Goal: Obtain resource: Obtain resource

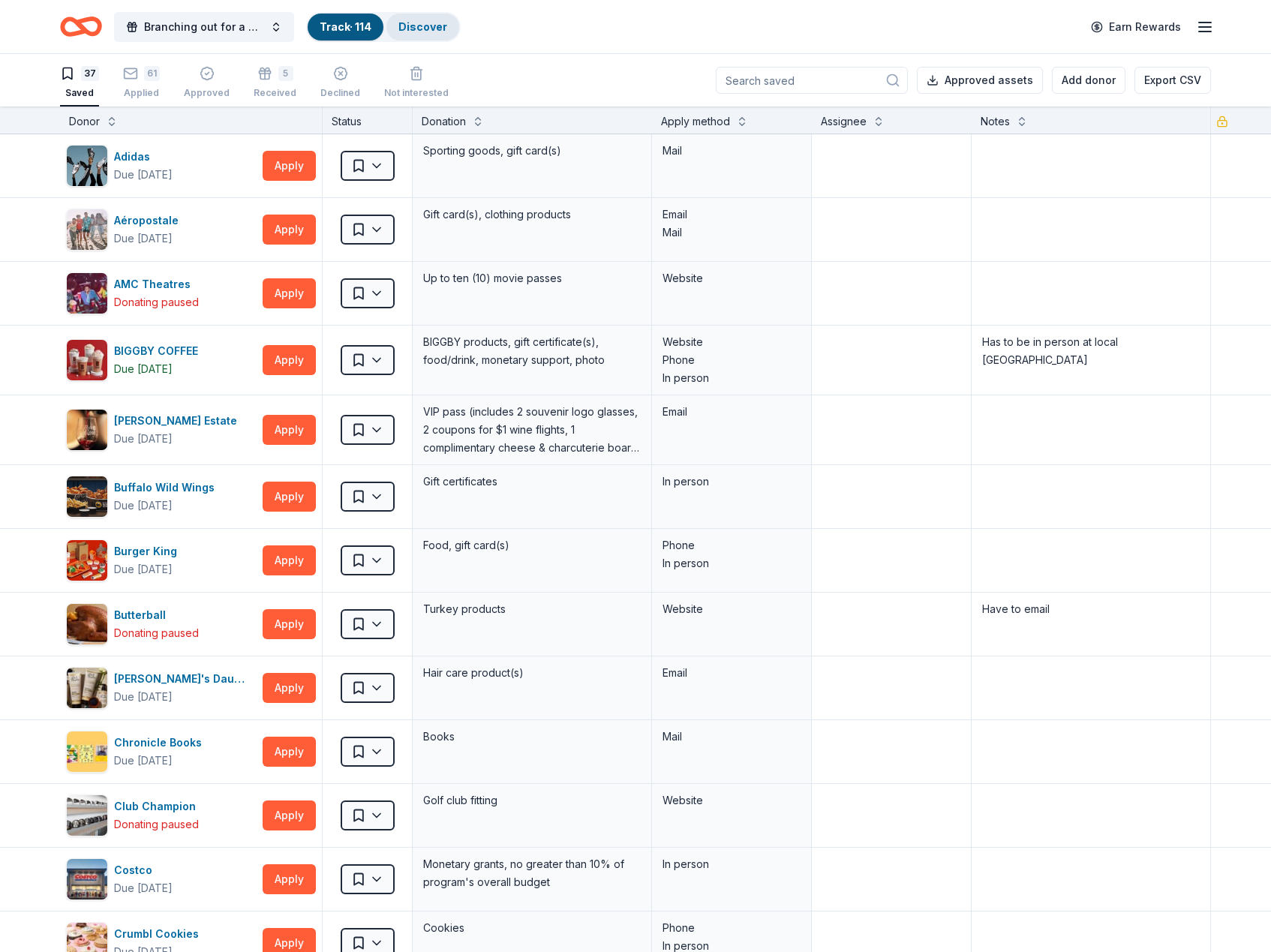
click at [421, 25] on link "Discover" at bounding box center [423, 26] width 49 height 13
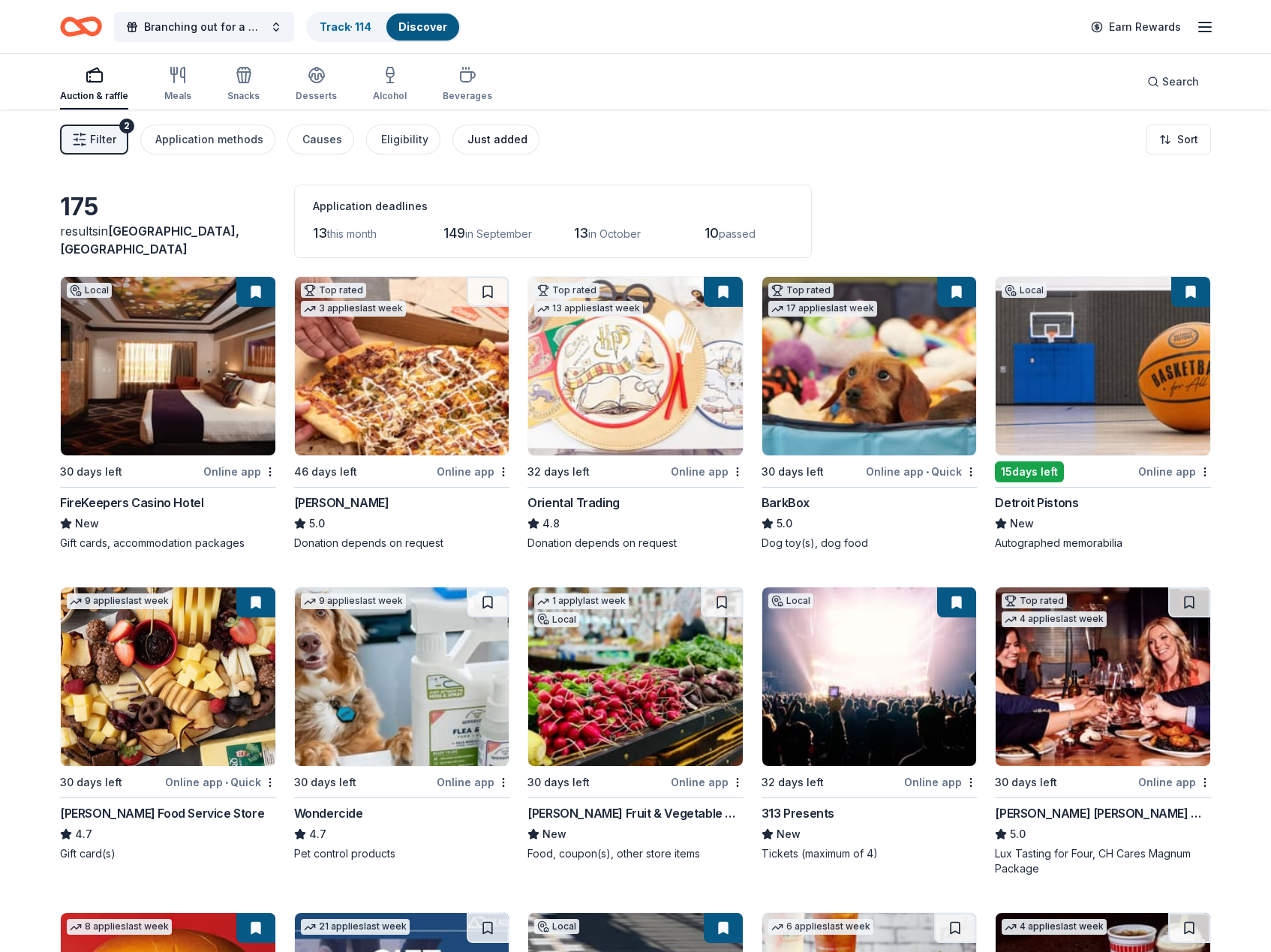
click at [484, 145] on div "Just added" at bounding box center [497, 139] width 60 height 18
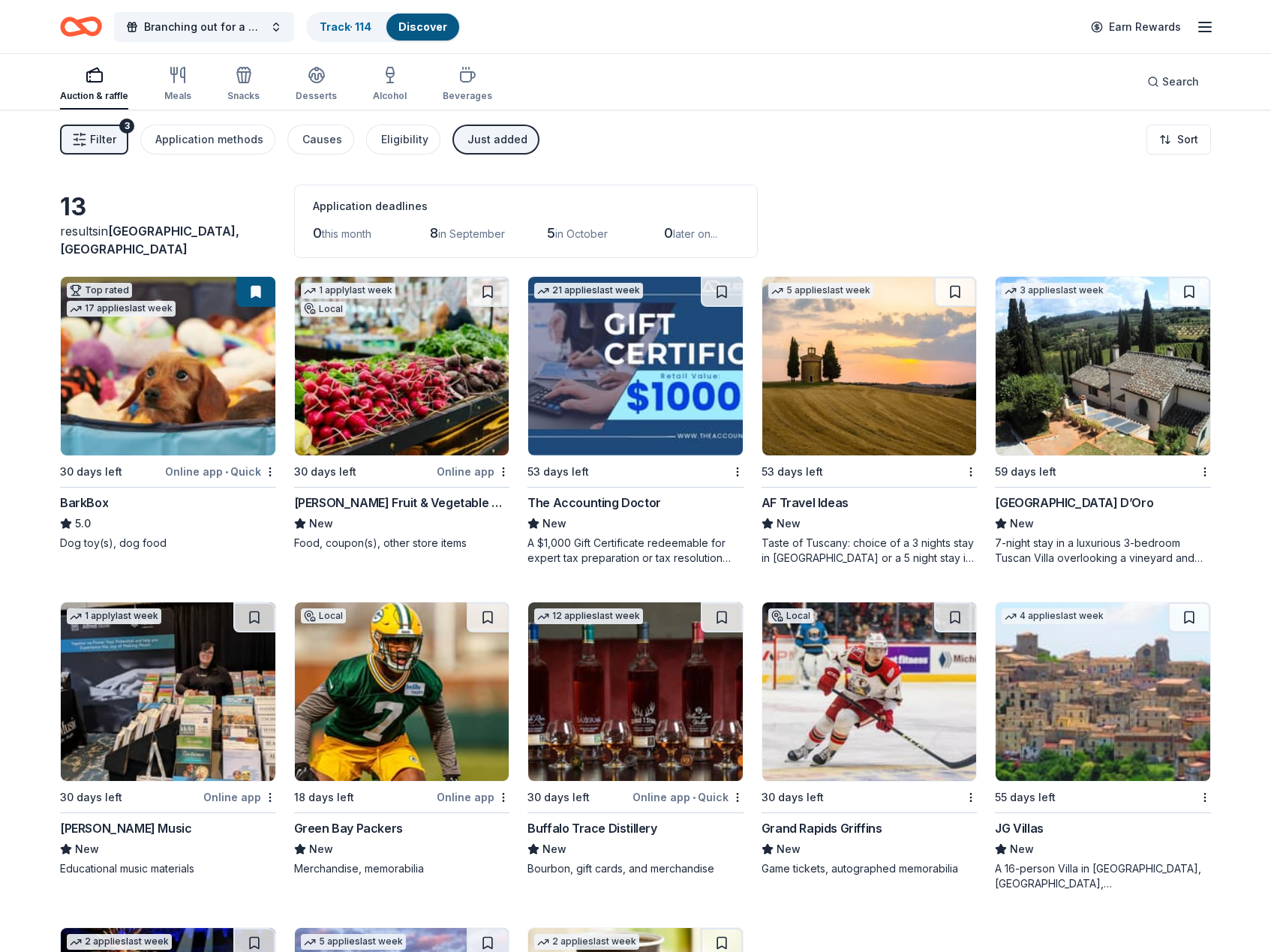
click at [484, 139] on div "Just added" at bounding box center [497, 139] width 60 height 18
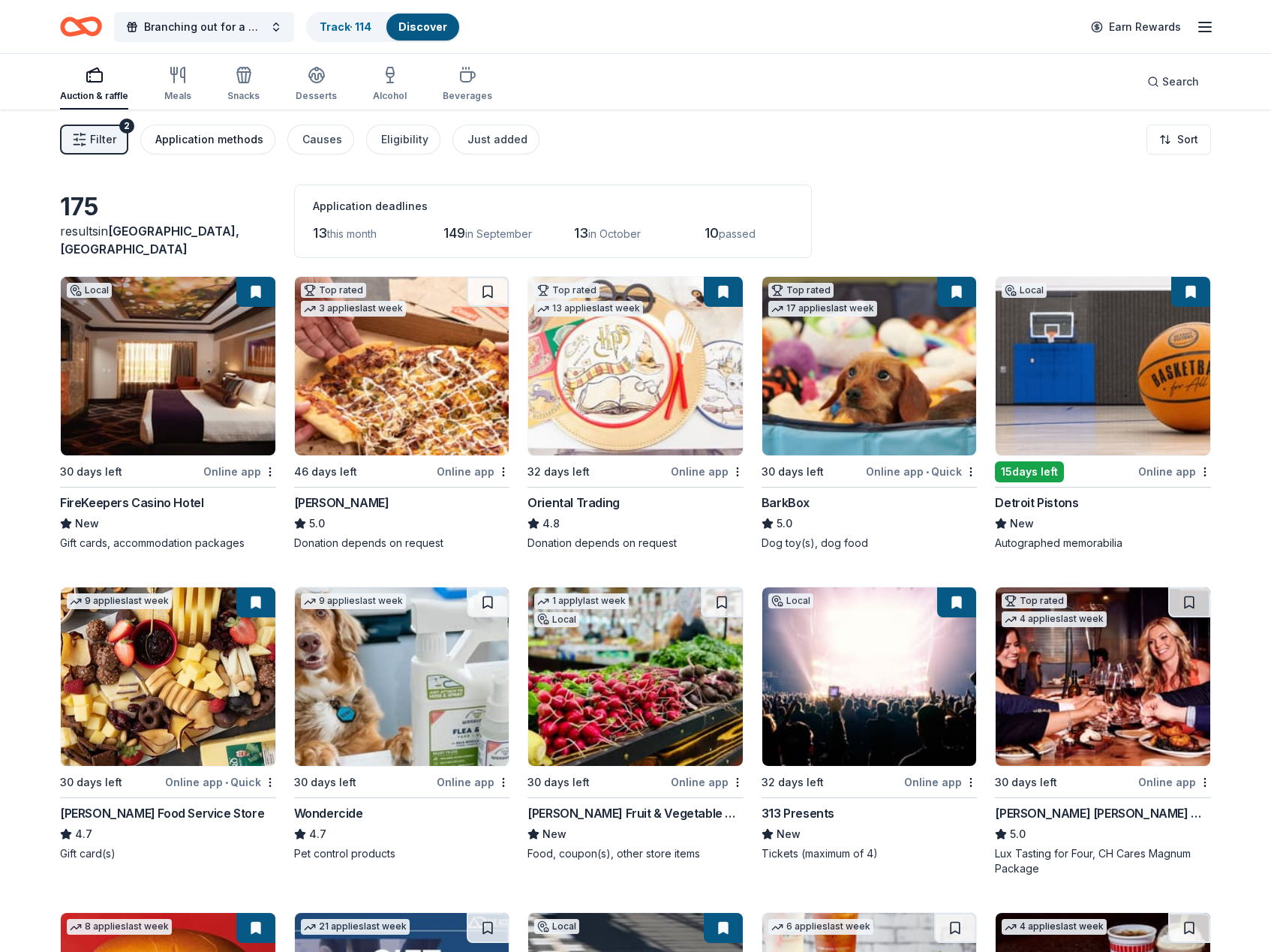
click at [224, 146] on div "Application methods" at bounding box center [209, 139] width 108 height 18
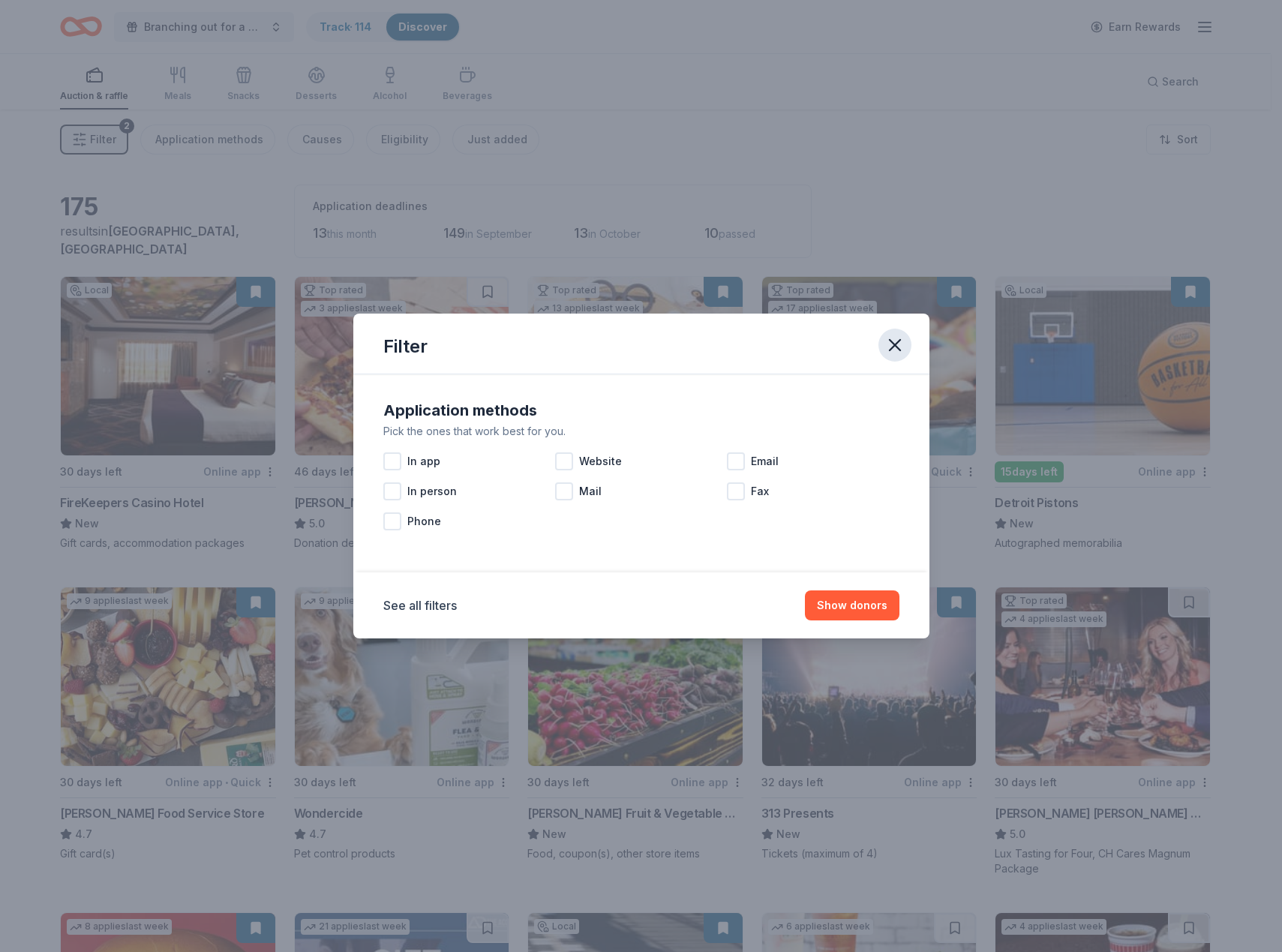
click at [889, 349] on icon "button" at bounding box center [894, 345] width 21 height 21
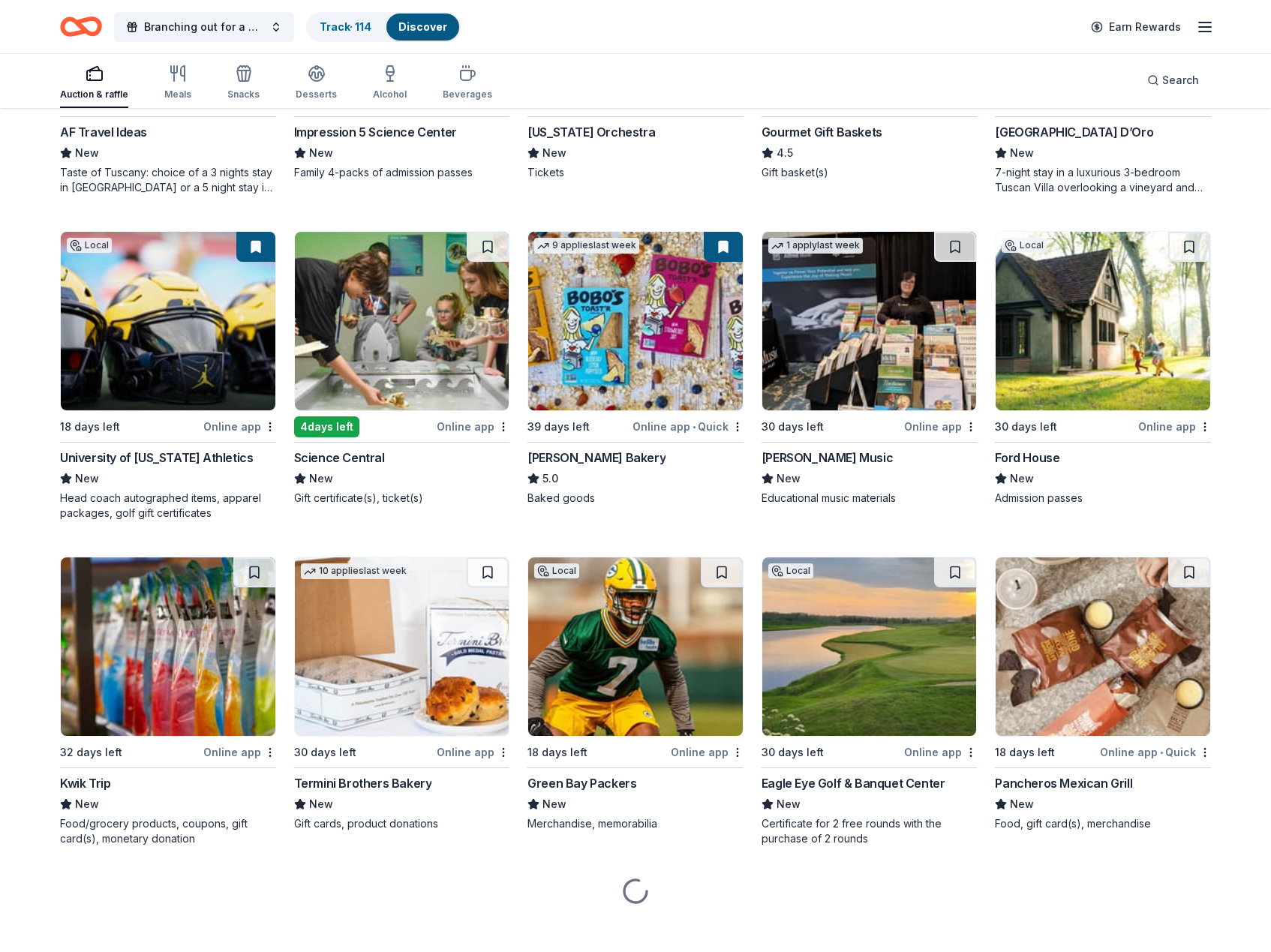
scroll to position [1346, 0]
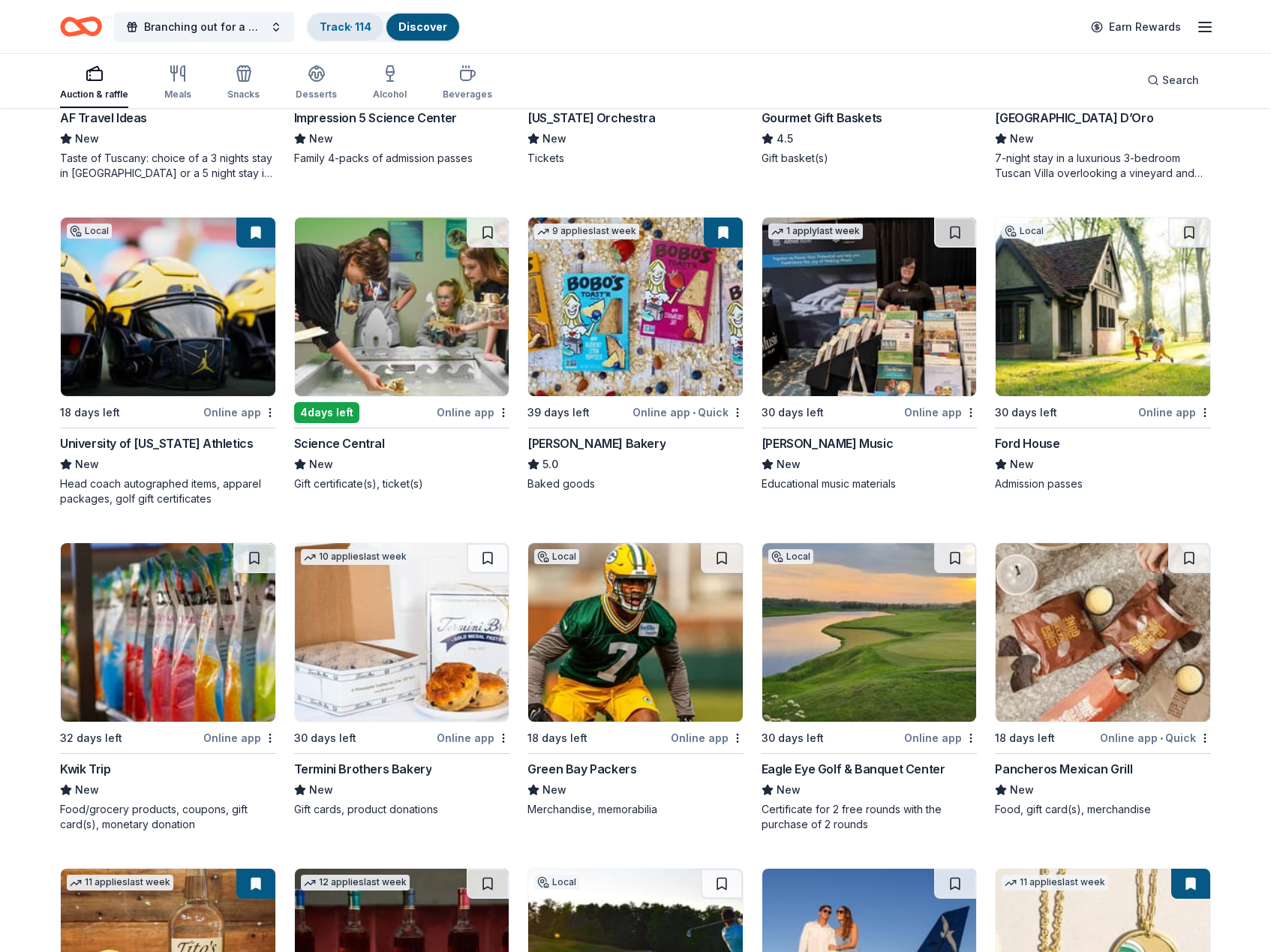
click at [337, 24] on link "Track · 114" at bounding box center [346, 26] width 52 height 13
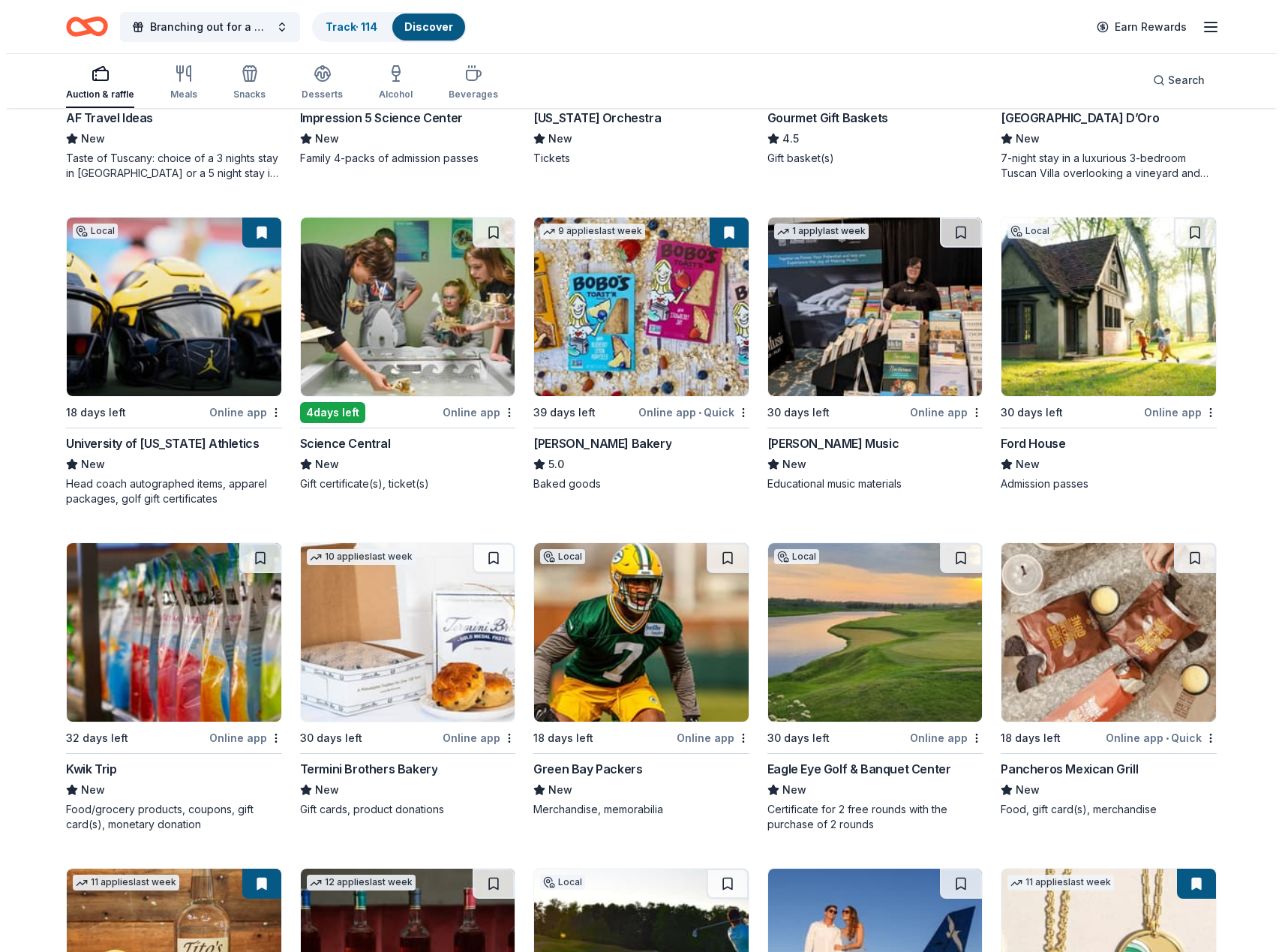
scroll to position [1, 0]
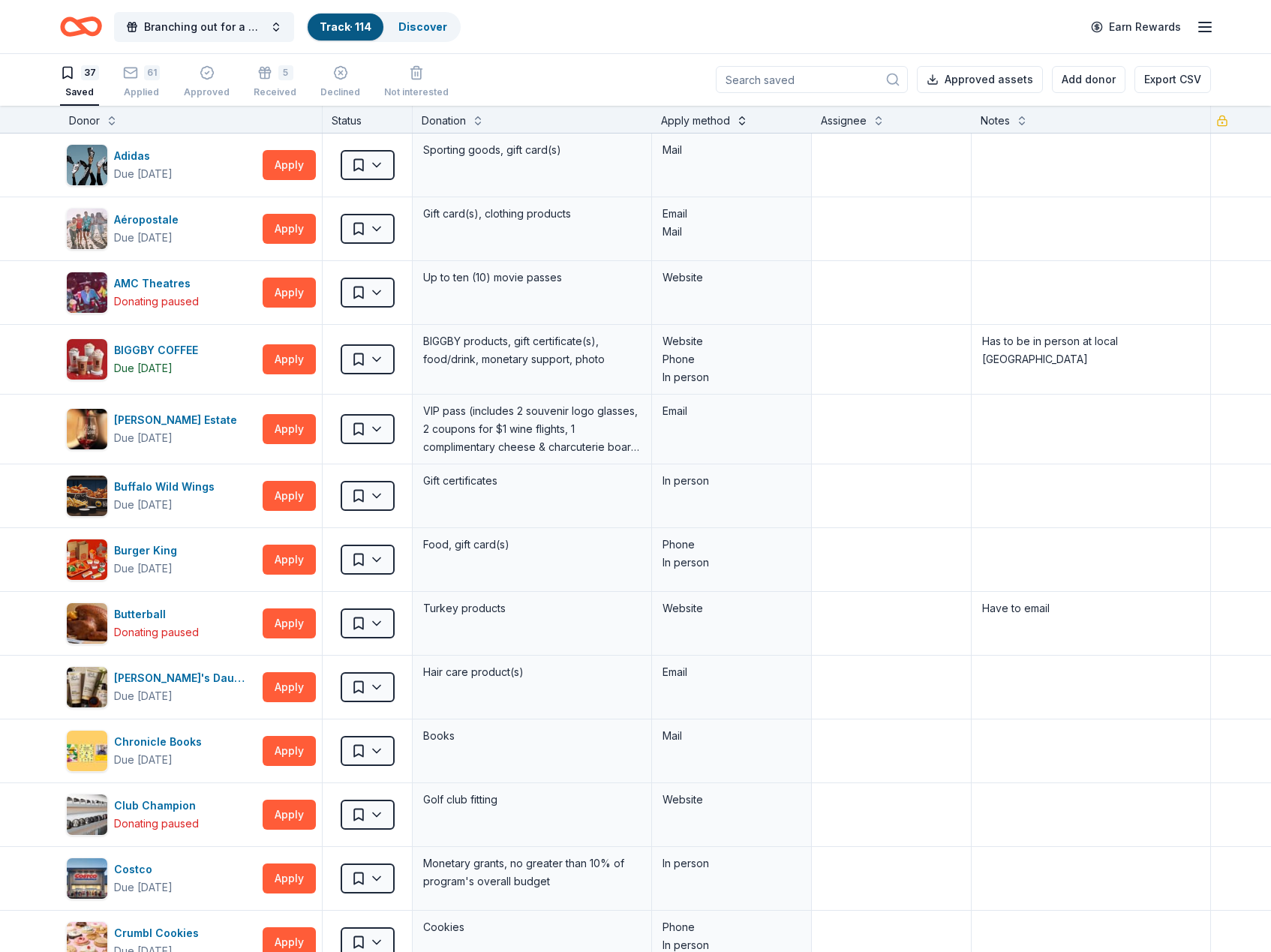
click at [740, 119] on button at bounding box center [742, 119] width 12 height 15
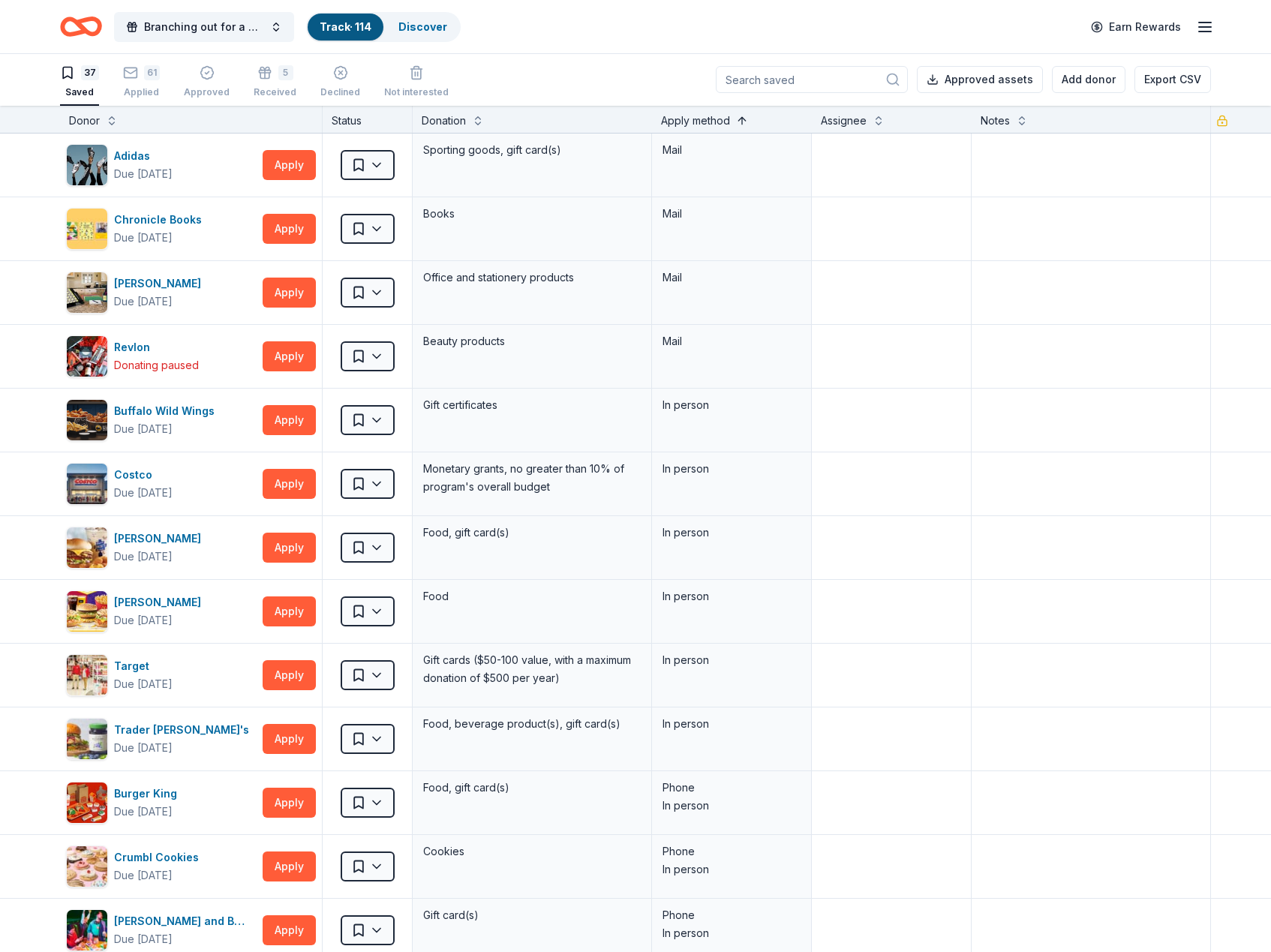
click at [738, 122] on button at bounding box center [742, 119] width 12 height 15
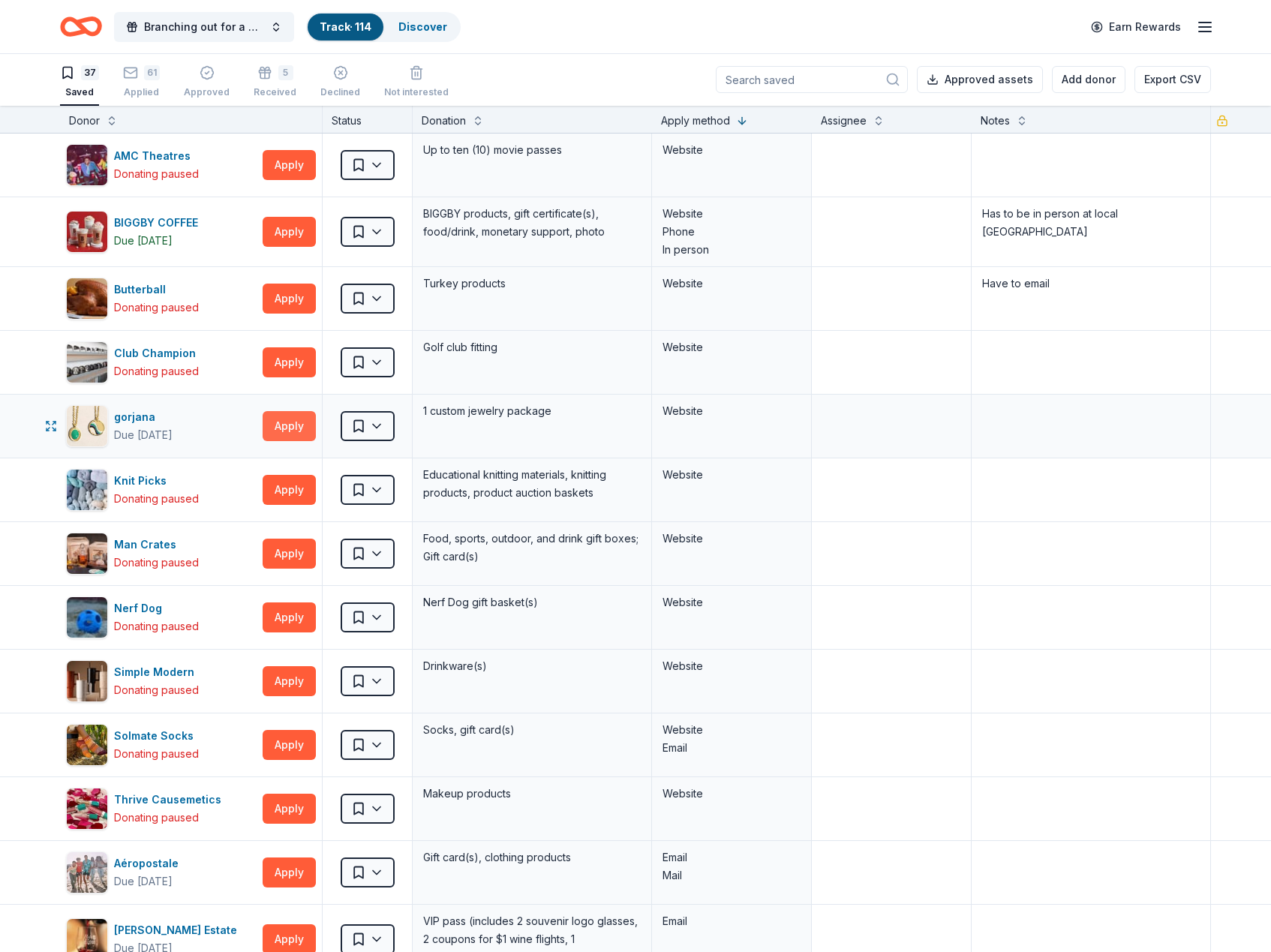
click at [292, 437] on button "Apply" at bounding box center [289, 426] width 53 height 30
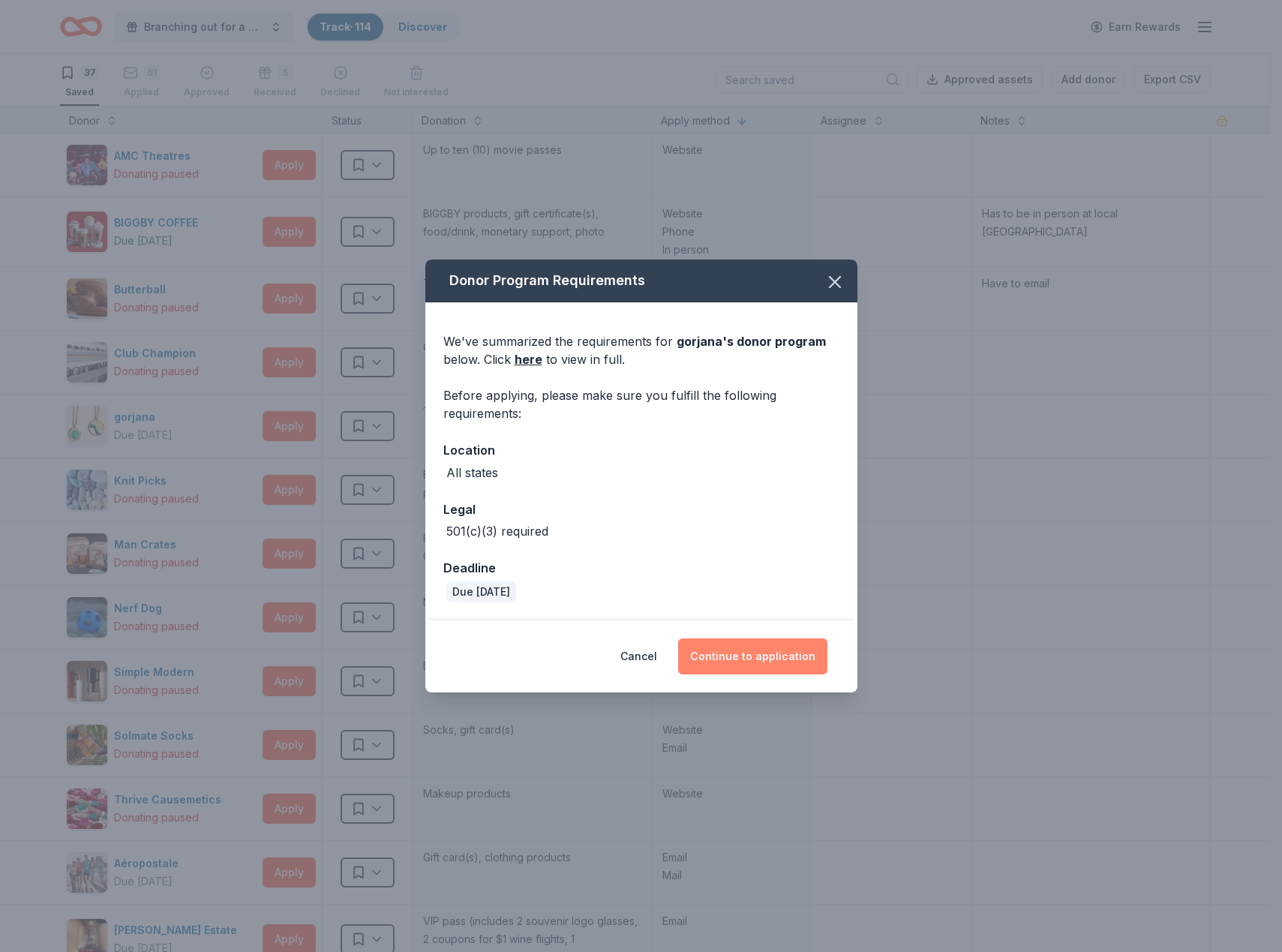
click at [737, 663] on button "Continue to application" at bounding box center [753, 656] width 149 height 36
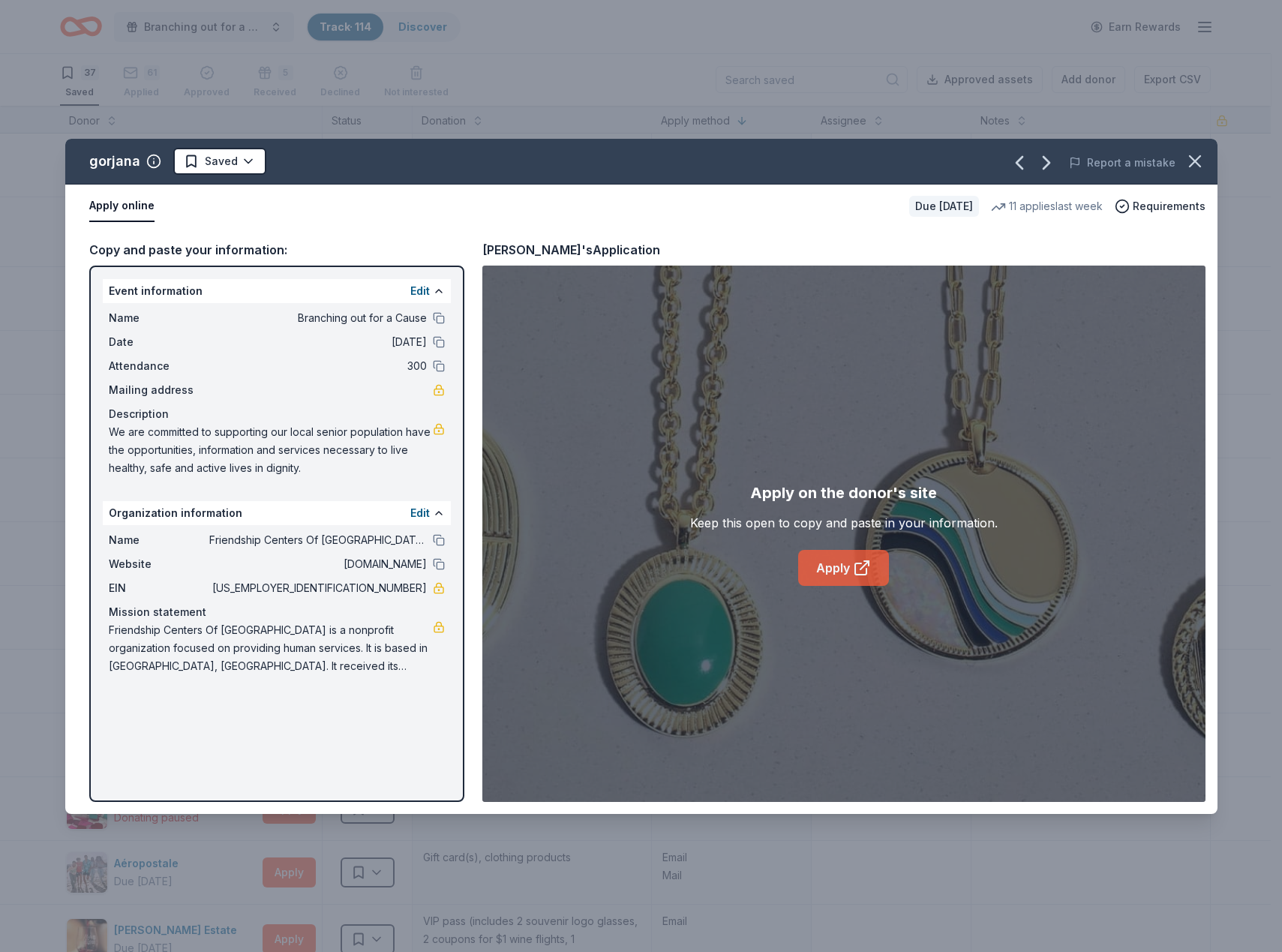
click at [868, 571] on icon at bounding box center [862, 567] width 18 height 18
click at [238, 164] on html "Branching out for a Cause Track · 114 Discover Earn Rewards 37 Saved 61 Applied…" at bounding box center [641, 475] width 1282 height 952
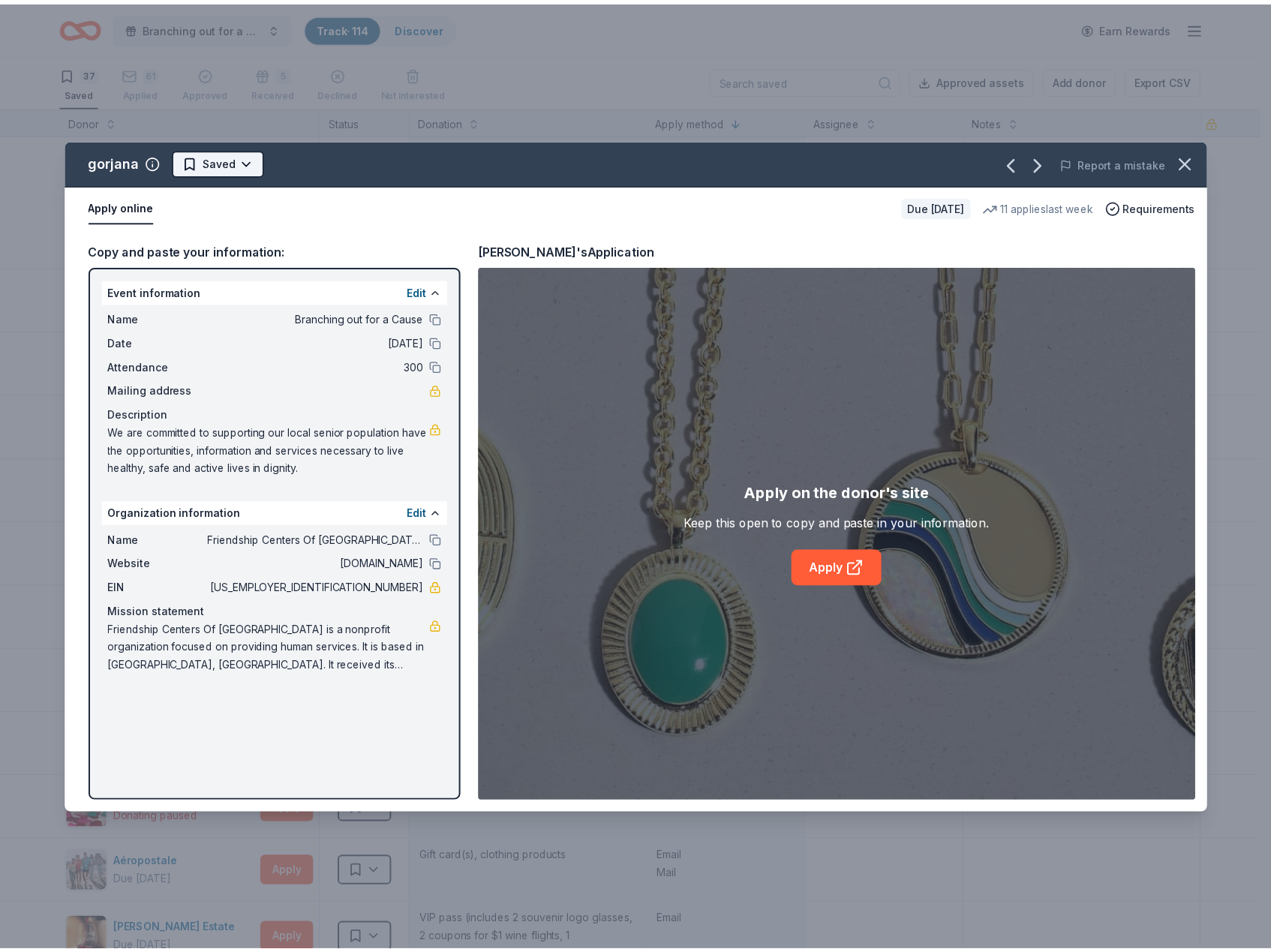
scroll to position [0, 0]
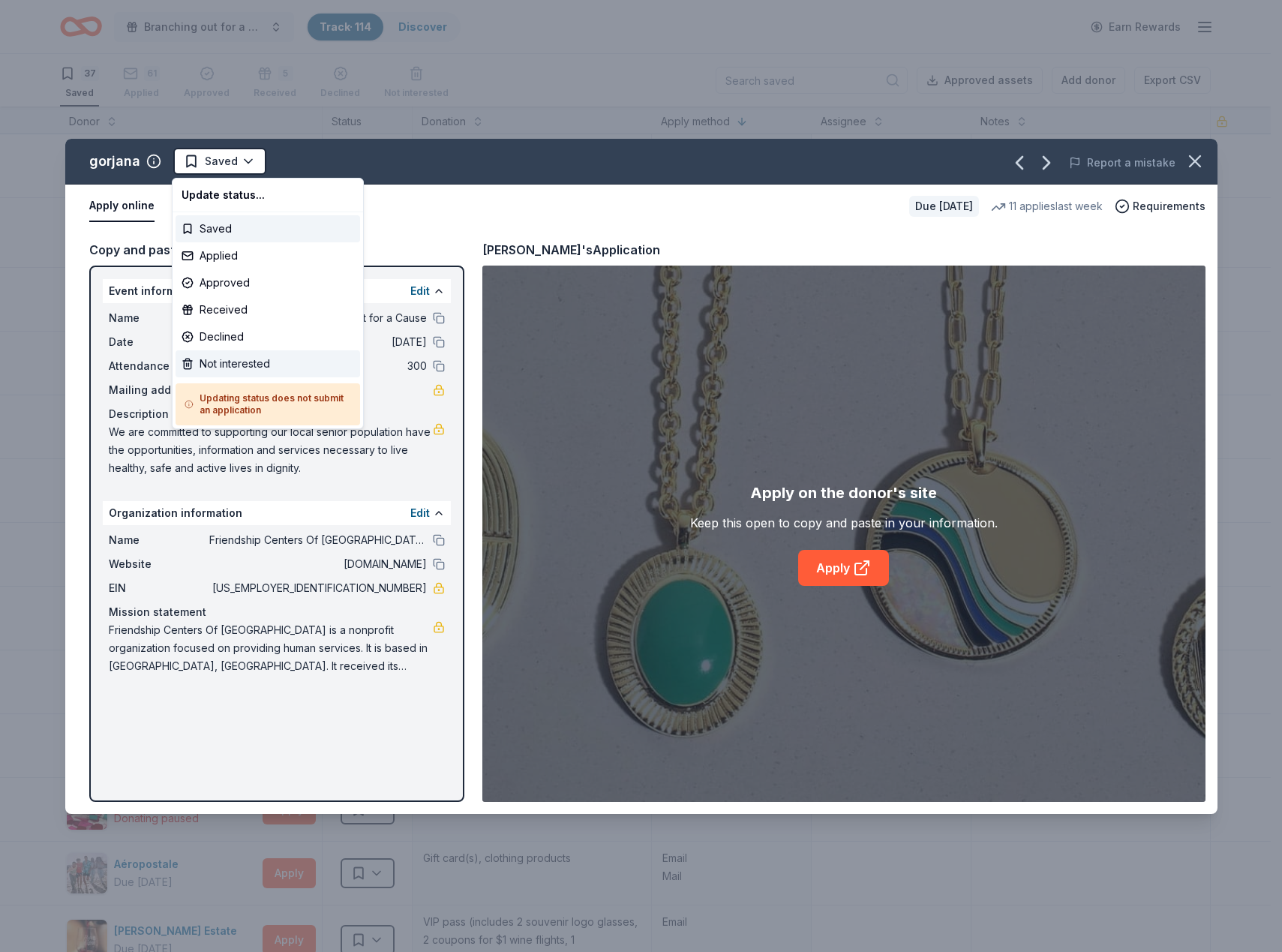
click at [232, 358] on div "Not interested" at bounding box center [268, 364] width 185 height 27
